Goal: Communication & Community: Answer question/provide support

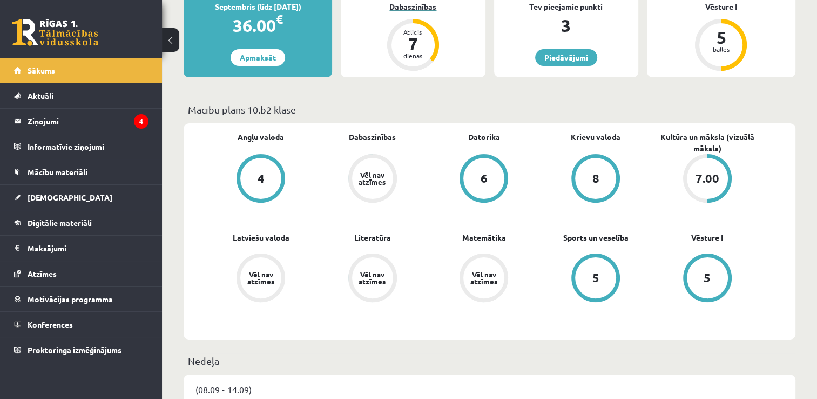
scroll to position [226, 0]
click at [210, 176] on link "4" at bounding box center [261, 179] width 112 height 51
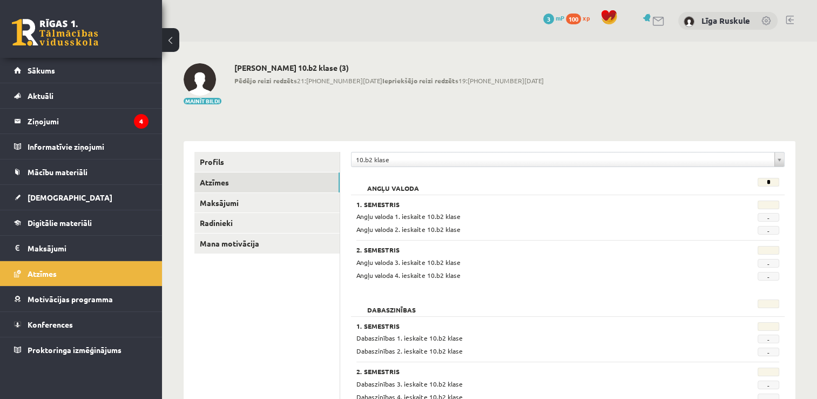
click at [84, 131] on legend "Ziņojumi 4" at bounding box center [88, 121] width 121 height 25
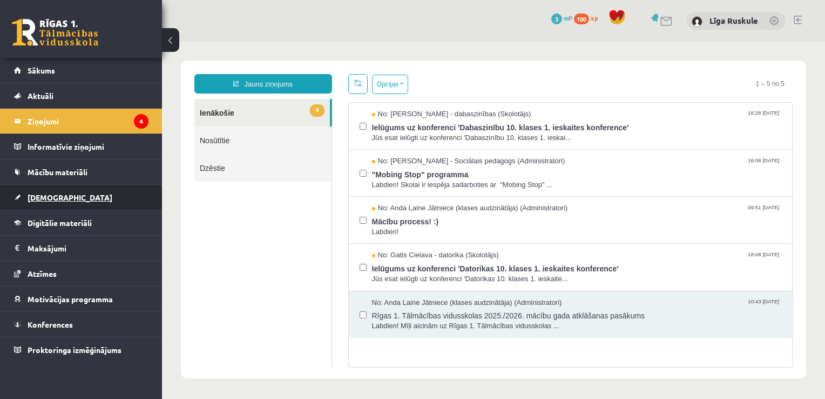
click at [56, 193] on span "[DEMOGRAPHIC_DATA]" at bounding box center [70, 197] width 85 height 10
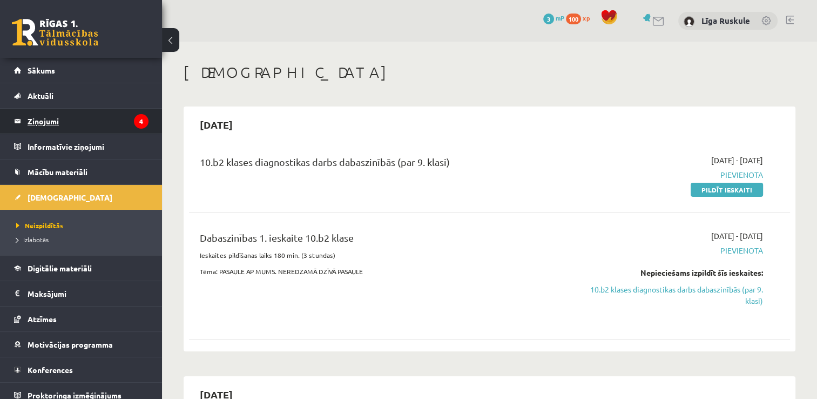
click at [125, 112] on legend "Ziņojumi 4" at bounding box center [88, 121] width 121 height 25
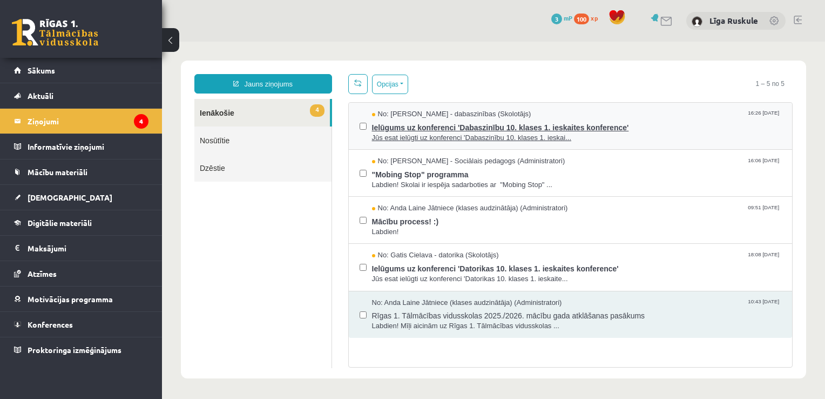
click at [514, 123] on span "Ielūgums uz konferenci 'Dabaszinību 10. klases 1. ieskaites konference'" at bounding box center [577, 126] width 410 height 14
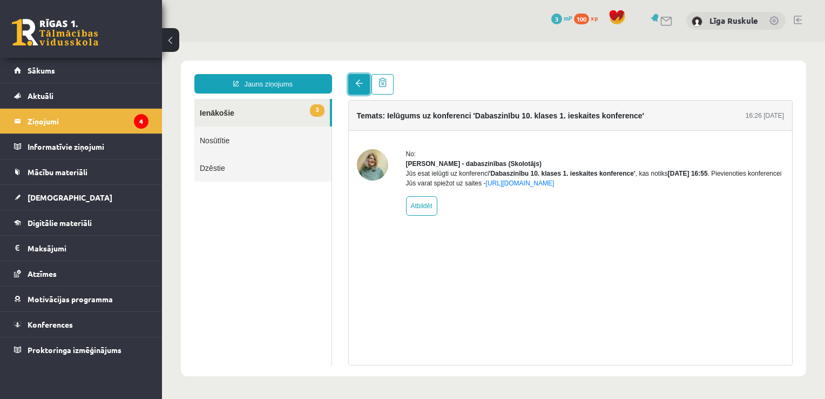
click at [356, 85] on span at bounding box center [359, 83] width 8 height 8
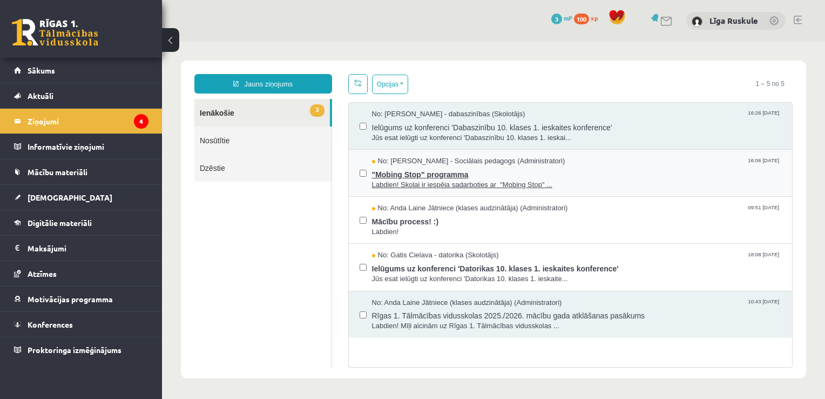
click at [394, 163] on span "No: Dagnija Gaubšteina - Sociālais pedagogs (Administratori)" at bounding box center [468, 161] width 193 height 10
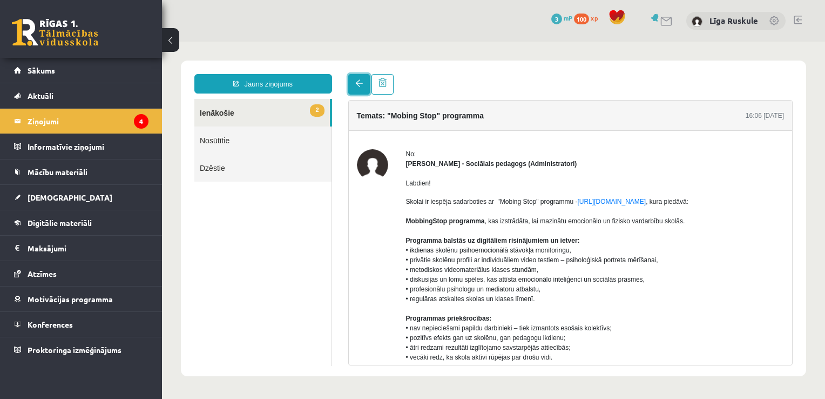
click at [351, 88] on link at bounding box center [359, 84] width 22 height 21
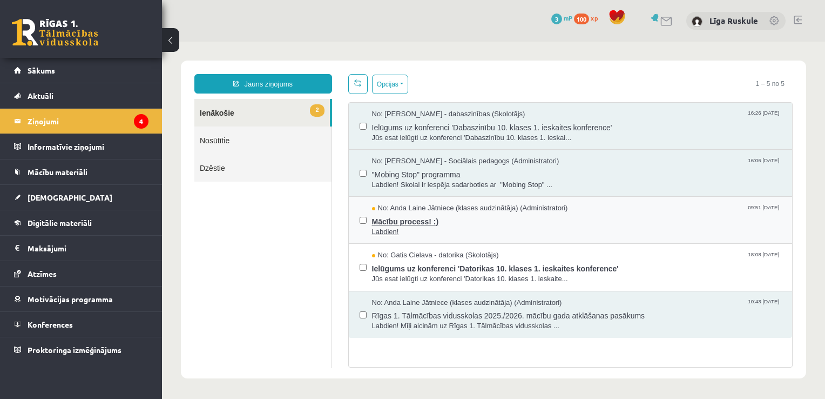
click at [424, 213] on span "Mācību process! :)" at bounding box center [577, 220] width 410 height 14
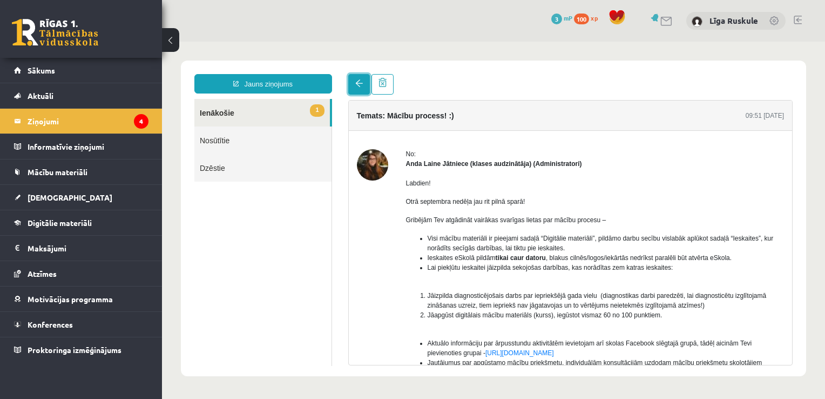
click at [354, 90] on link at bounding box center [359, 84] width 22 height 21
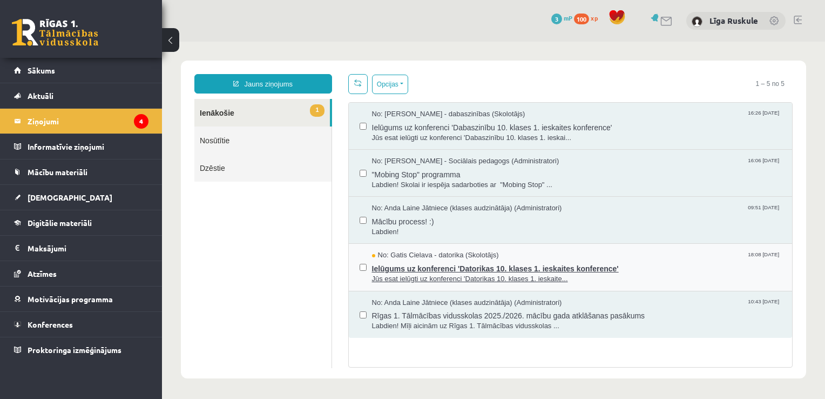
click at [442, 274] on span "Jūs esat ielūgti uz konferenci 'Datorikas 10. klases 1. ieskaite..." at bounding box center [577, 279] width 410 height 10
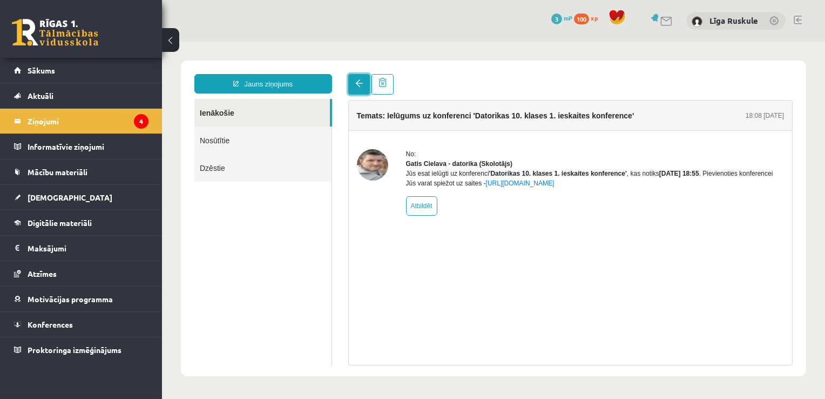
click at [357, 85] on span at bounding box center [359, 83] width 8 height 8
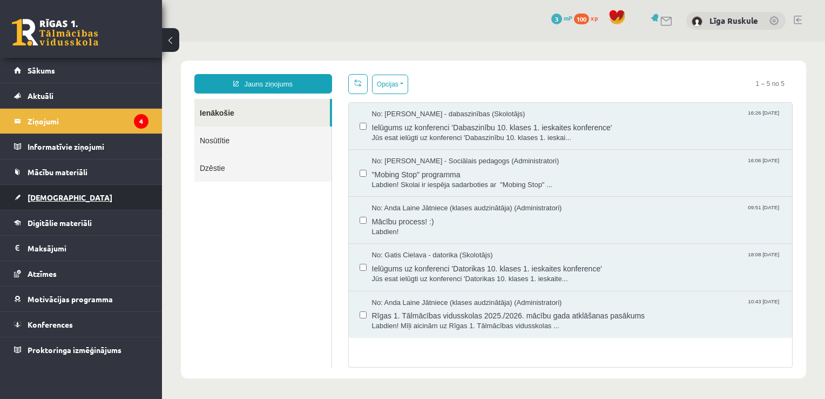
click at [42, 200] on link "[DEMOGRAPHIC_DATA]" at bounding box center [81, 197] width 134 height 25
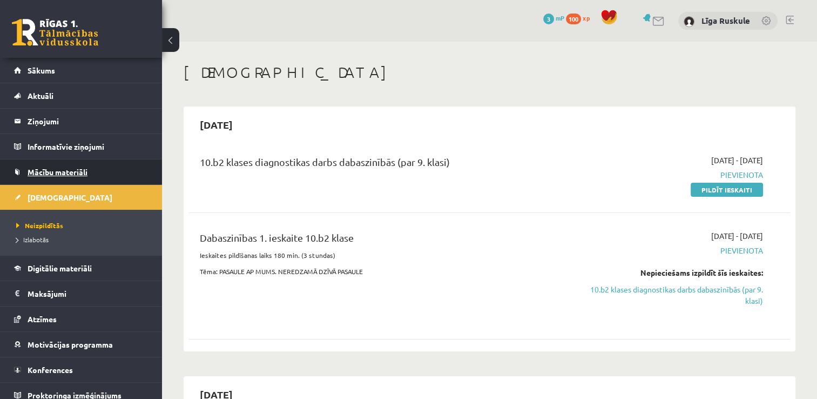
scroll to position [7, 0]
